Goal: Information Seeking & Learning: Find specific fact

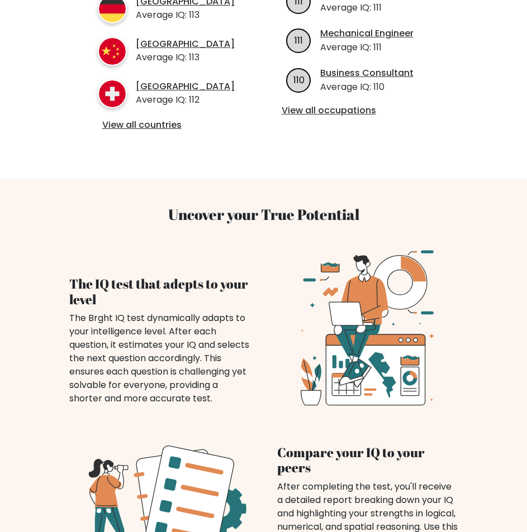
scroll to position [328, 0]
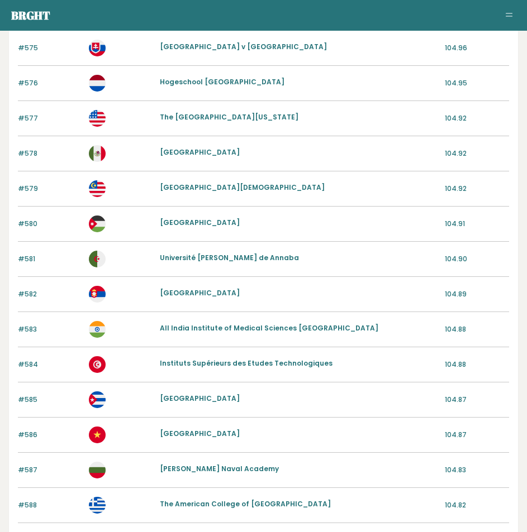
scroll to position [440, 0]
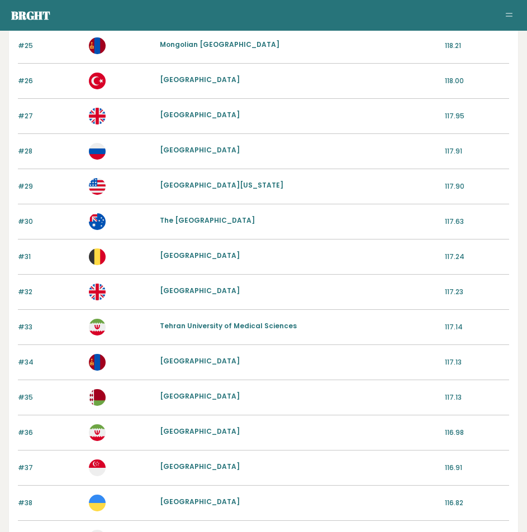
scroll to position [949, 0]
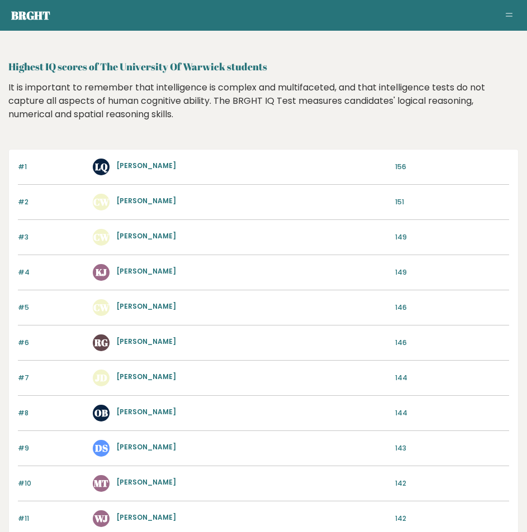
click at [203, 64] on h2 "Highest IQ scores of The University Of Warwick students" at bounding box center [263, 66] width 510 height 15
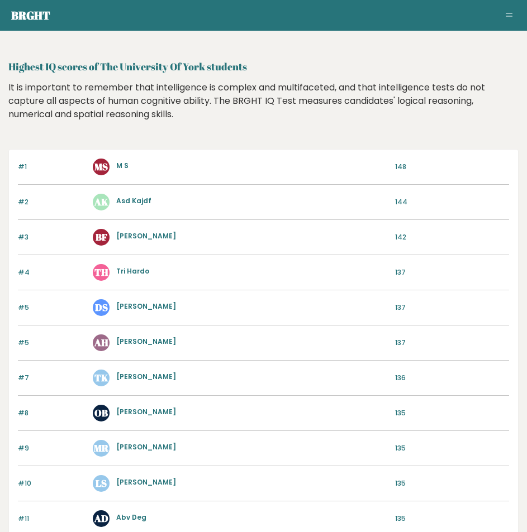
click at [187, 70] on h2 "Highest IQ scores of The University Of York students" at bounding box center [263, 66] width 510 height 15
copy h2 "York"
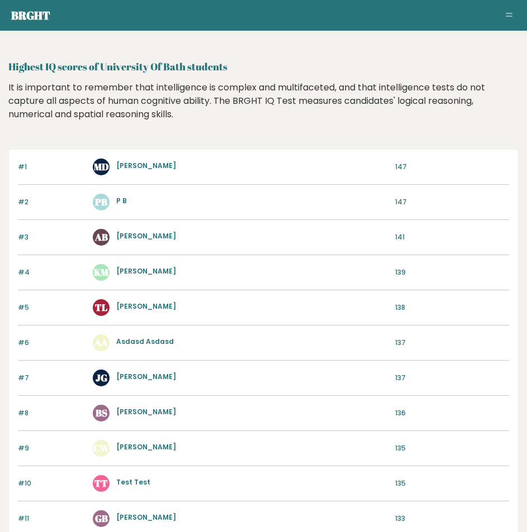
click at [170, 65] on h2 "Highest IQ scores of University Of Bath students" at bounding box center [263, 66] width 510 height 15
copy h2 "Bath"
click at [522, 184] on div "Highest IQ scores of University Of Bath students Highest IQ scores of Universit…" at bounding box center [263, 462] width 527 height 925
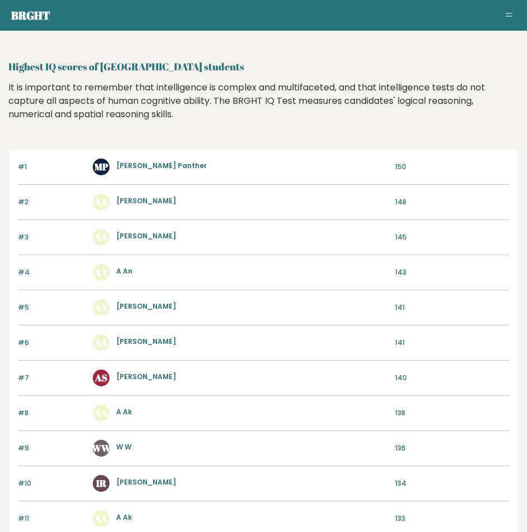
click at [137, 66] on h2 "Highest IQ scores of Loughborough University students" at bounding box center [263, 66] width 510 height 15
copy h2 "Loughborough"
